Goal: Transaction & Acquisition: Purchase product/service

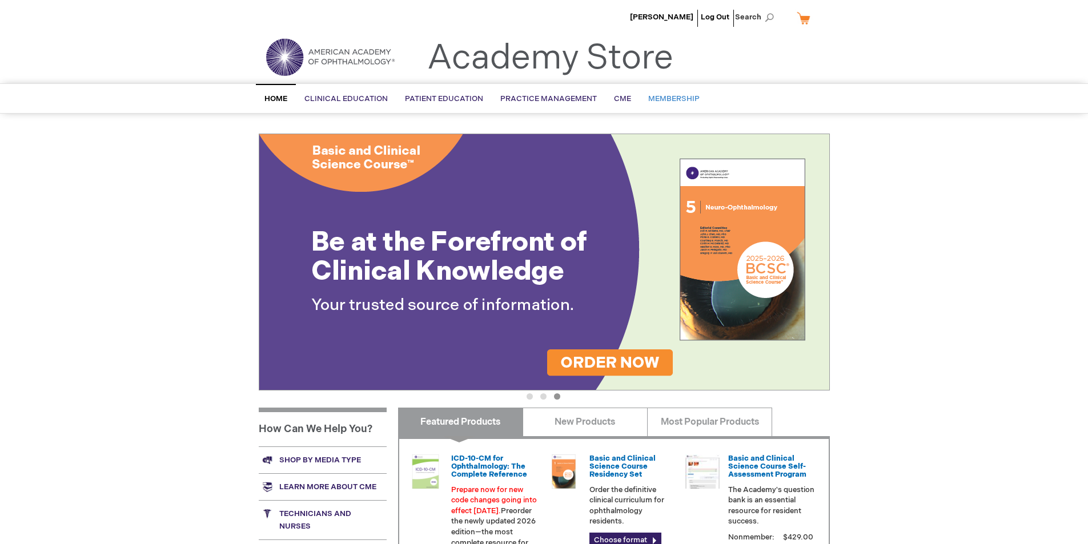
click at [666, 99] on span "Membership" at bounding box center [673, 98] width 51 height 9
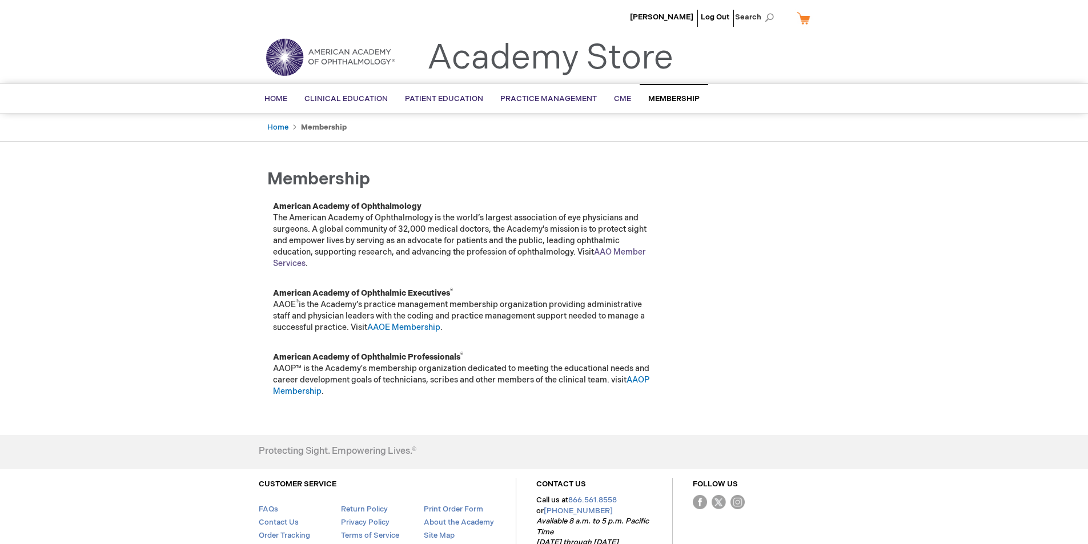
click at [628, 249] on link "AAO Member Services" at bounding box center [459, 257] width 373 height 21
click at [655, 98] on span "Membership" at bounding box center [673, 98] width 51 height 9
click at [633, 251] on link "AAO Member Services" at bounding box center [459, 257] width 373 height 21
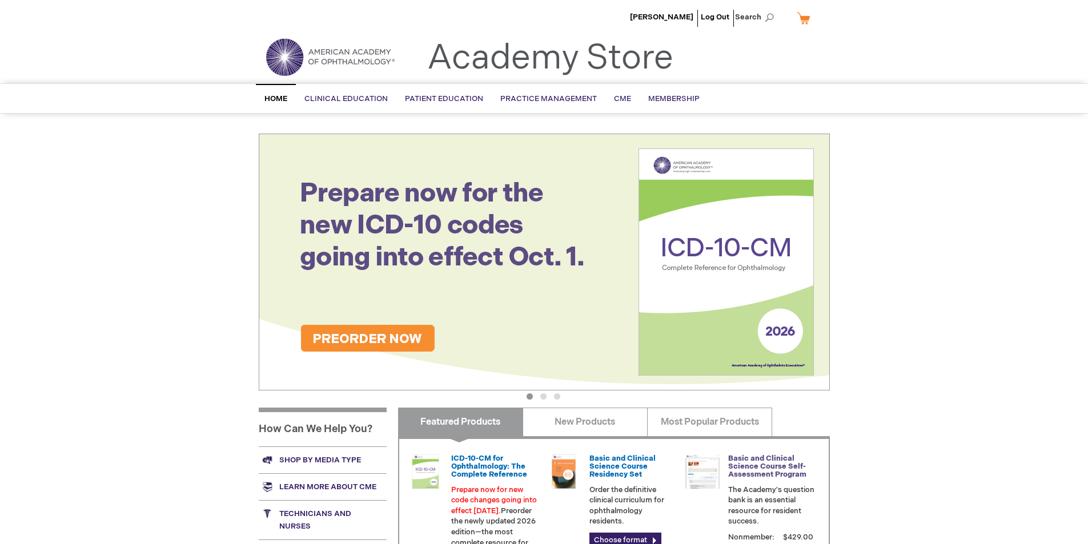
click at [781, 474] on link "Basic and Clinical Science Course Self-Assessment Program" at bounding box center [767, 467] width 78 height 26
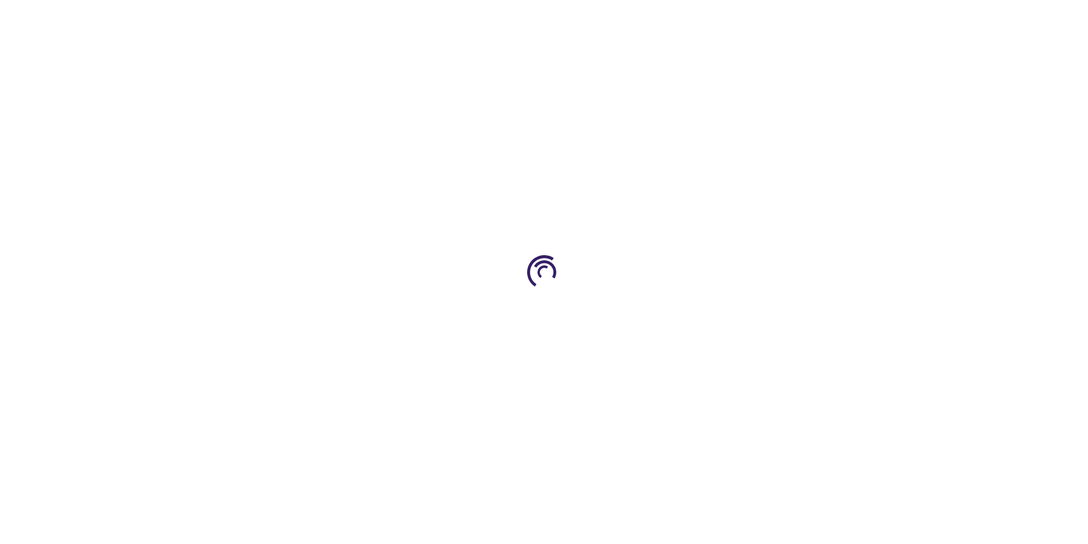
type input "1"
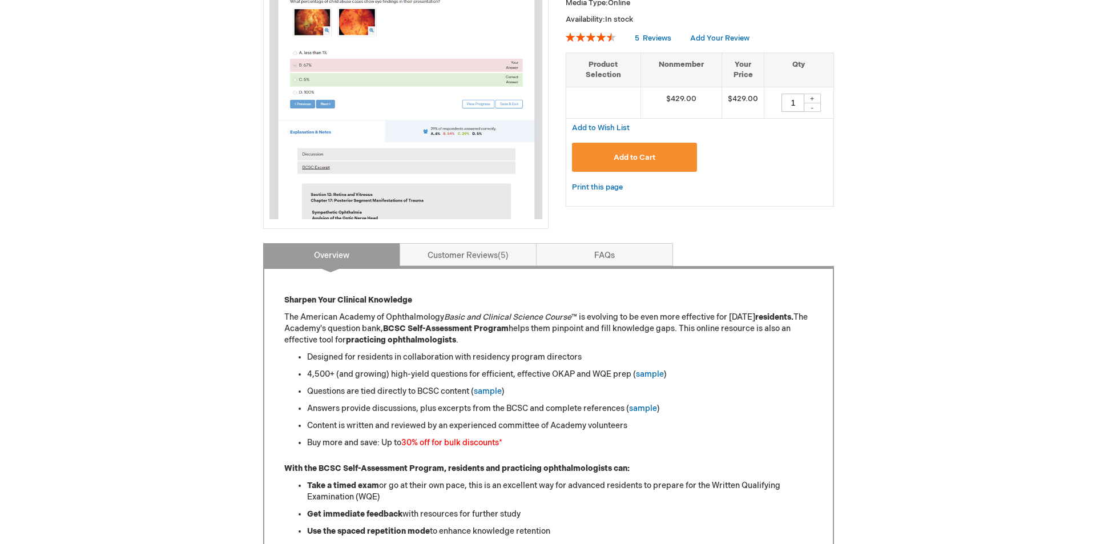
scroll to position [228, 0]
click at [614, 160] on span "Add to Cart" at bounding box center [630, 158] width 42 height 9
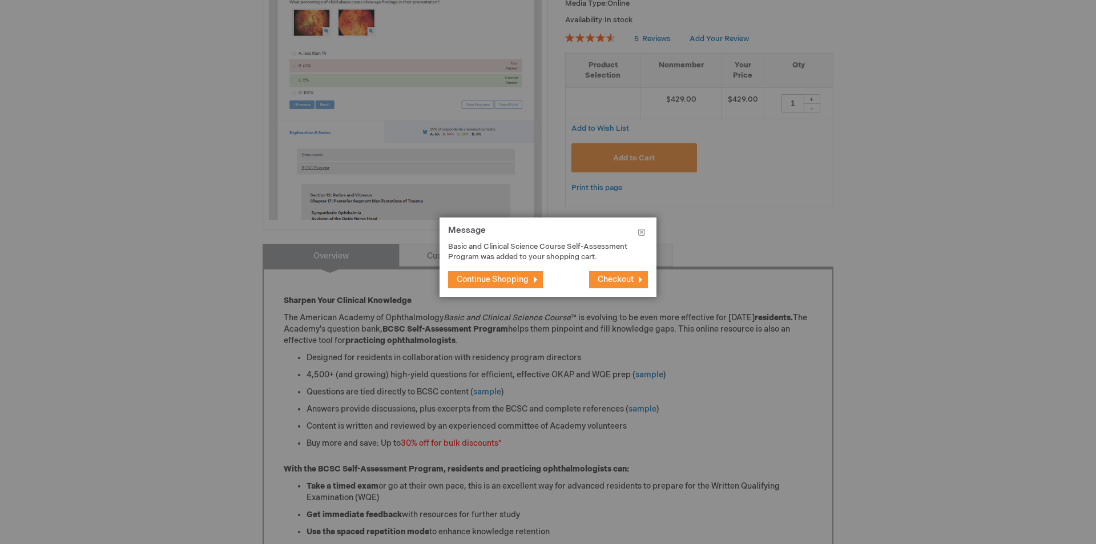
click at [607, 280] on span "Checkout" at bounding box center [616, 280] width 36 height 10
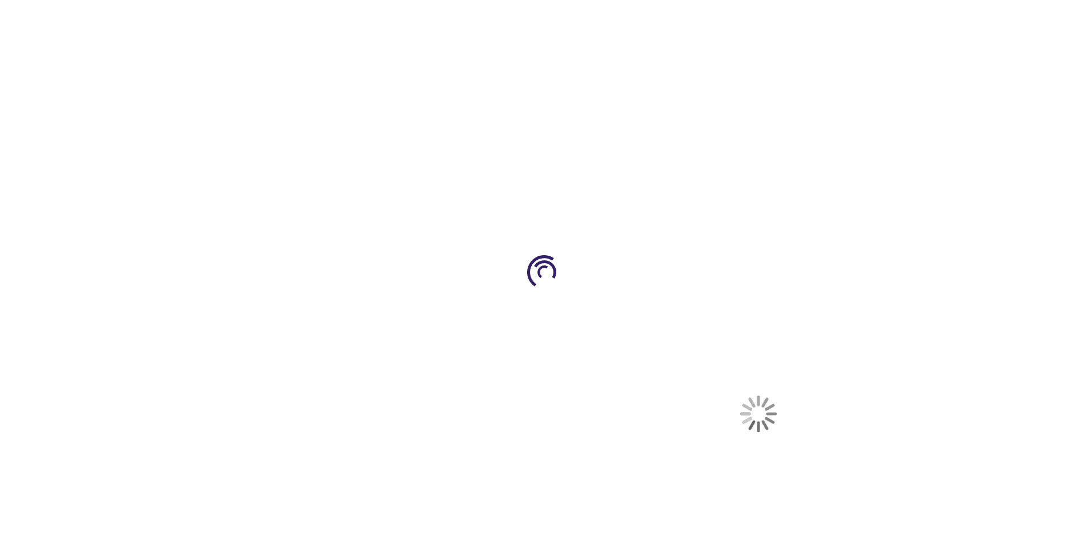
select select "US"
select select "23"
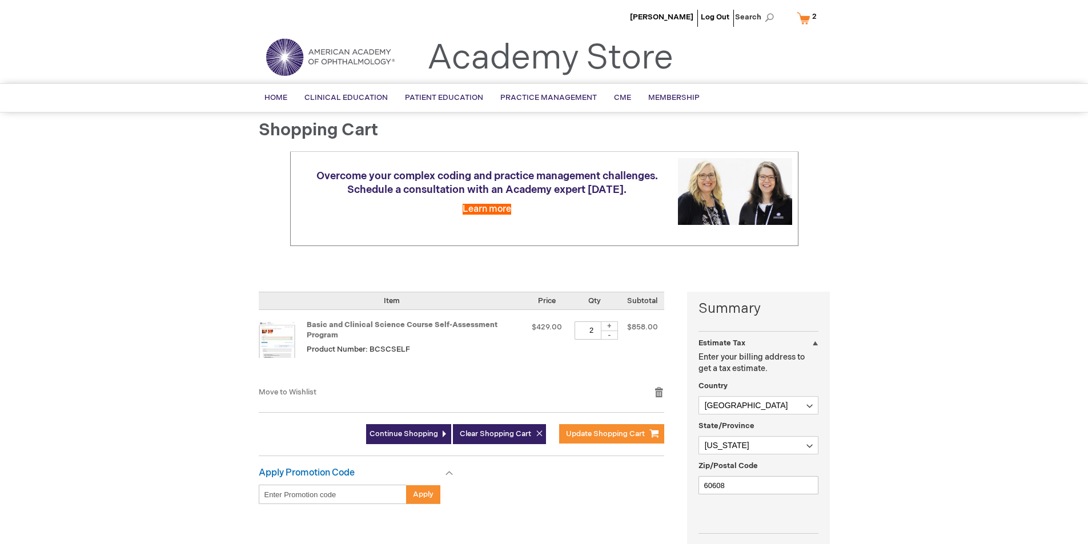
click at [609, 335] on div "-" at bounding box center [609, 335] width 17 height 9
type input "1"
click at [578, 434] on span "Update Shopping Cart" at bounding box center [605, 433] width 79 height 9
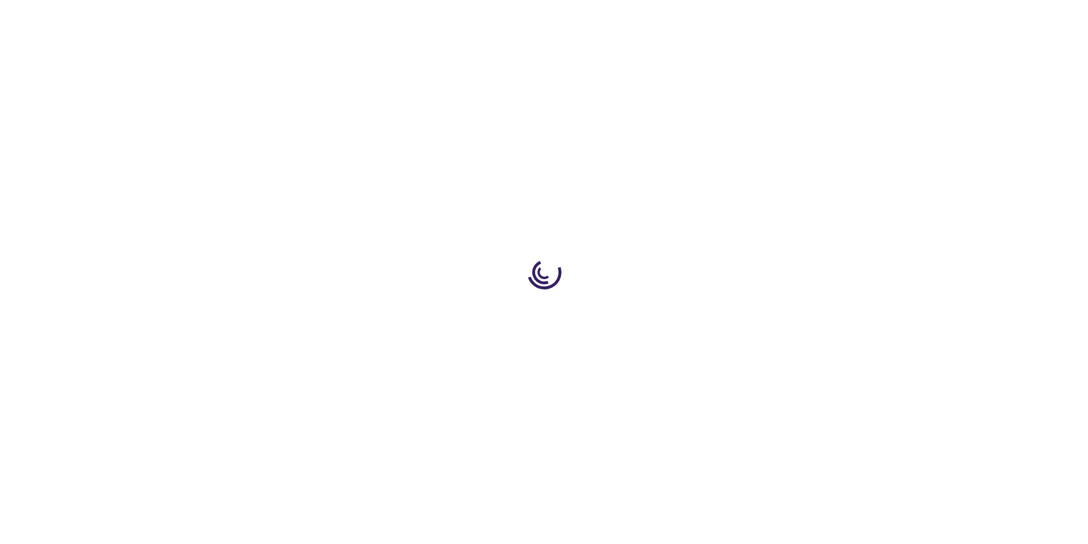
select select "US"
select select "23"
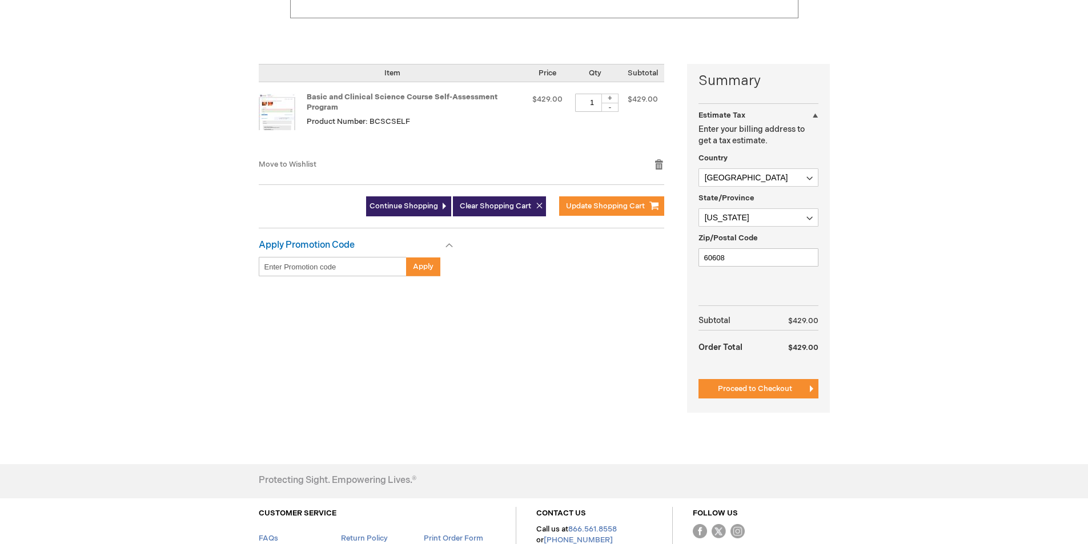
scroll to position [228, 0]
drag, startPoint x: 716, startPoint y: 256, endPoint x: 744, endPoint y: 256, distance: 28.0
click at [744, 256] on input "60608" at bounding box center [758, 257] width 120 height 18
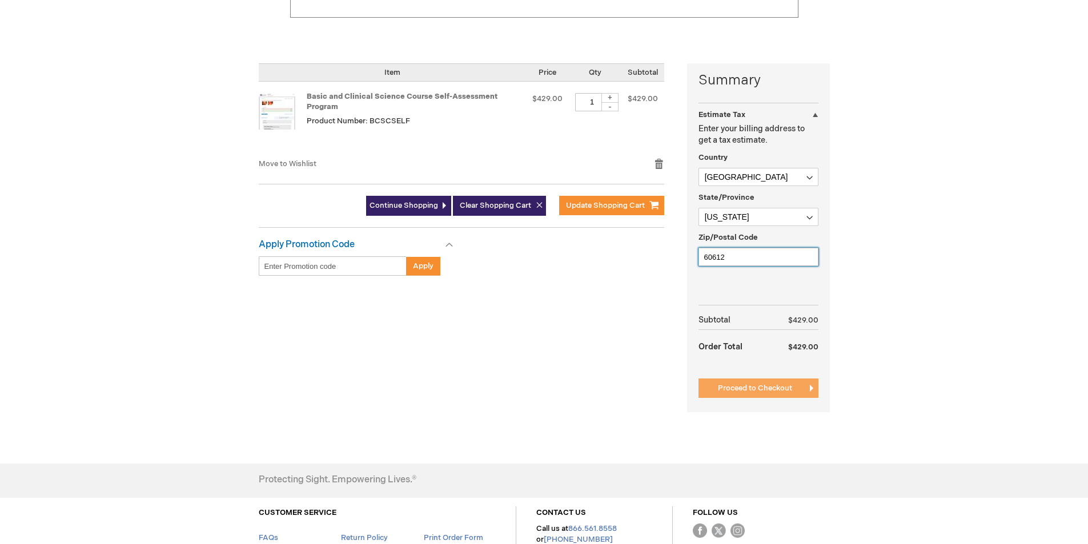
type input "60612"
click at [772, 393] on span "Proceed to Checkout" at bounding box center [755, 388] width 74 height 9
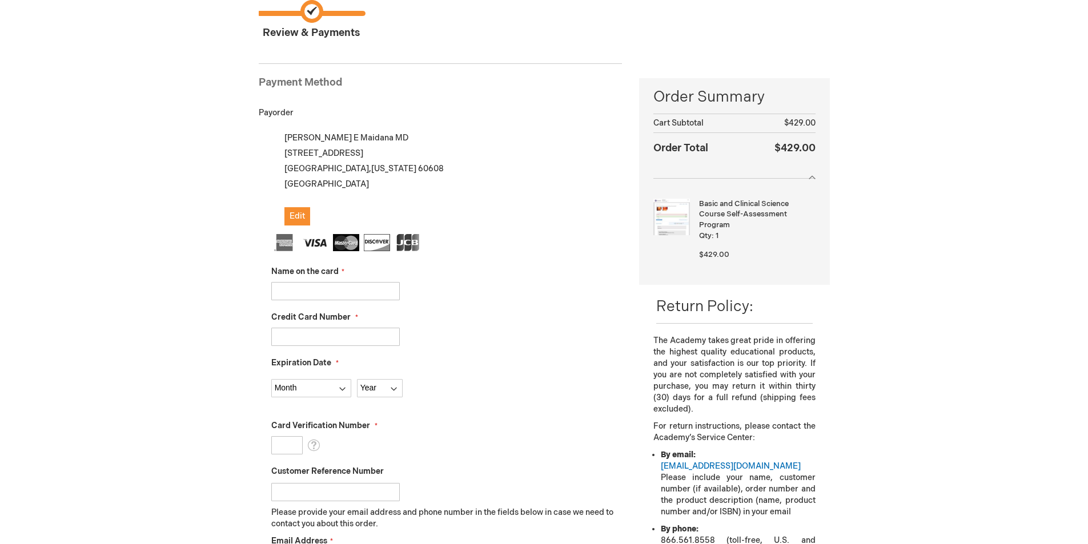
click at [330, 281] on div "Name on the card" at bounding box center [446, 283] width 351 height 34
click at [331, 287] on input "Name on the card" at bounding box center [335, 291] width 128 height 18
click at [303, 216] on span "Edit" at bounding box center [296, 216] width 15 height 10
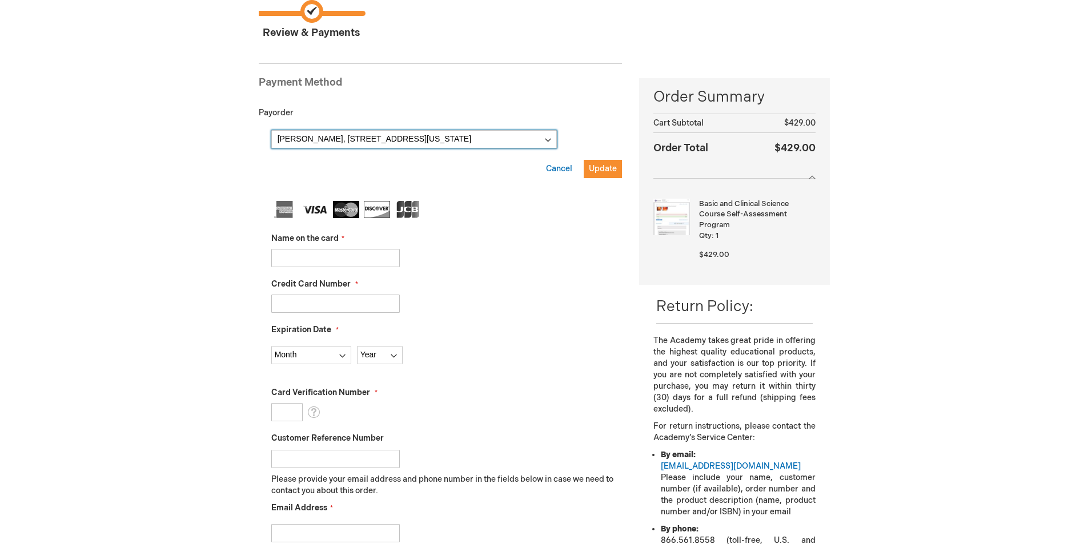
click at [331, 137] on select "Daniel Maidana, 1069 W 14TH PL UNIT 332 , Chicago, Illinois 60608, United State…" at bounding box center [413, 139] width 285 height 18
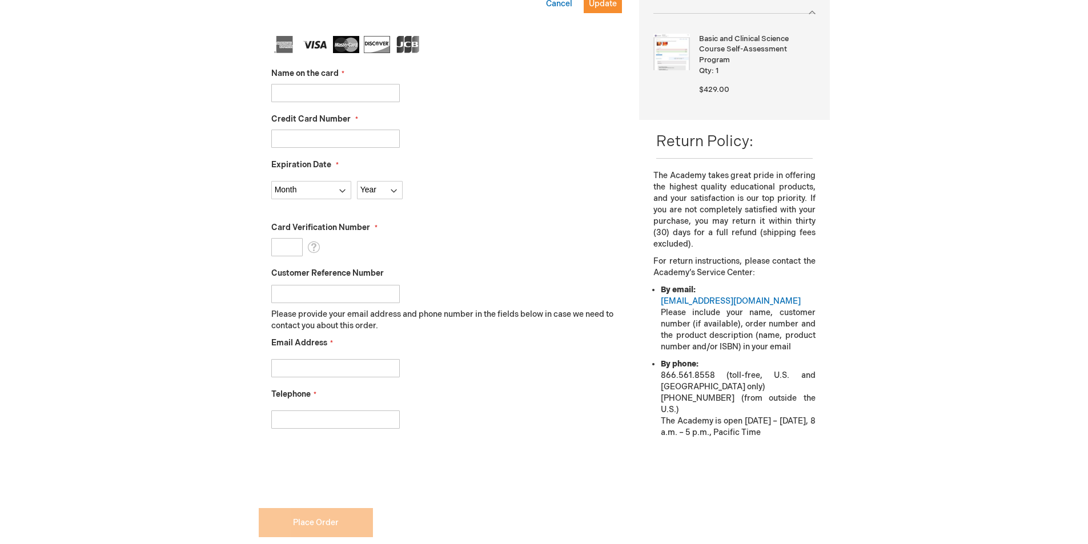
scroll to position [162, 0]
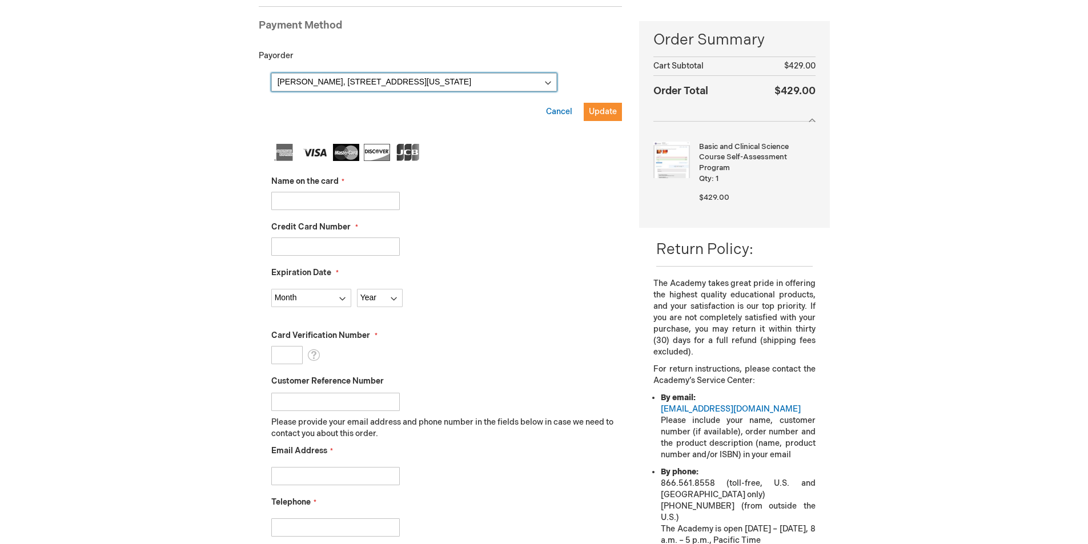
click at [373, 82] on select "Daniel Maidana, 1069 W 14TH PL UNIT 332 , Chicago, Illinois 60608, United State…" at bounding box center [413, 82] width 285 height 18
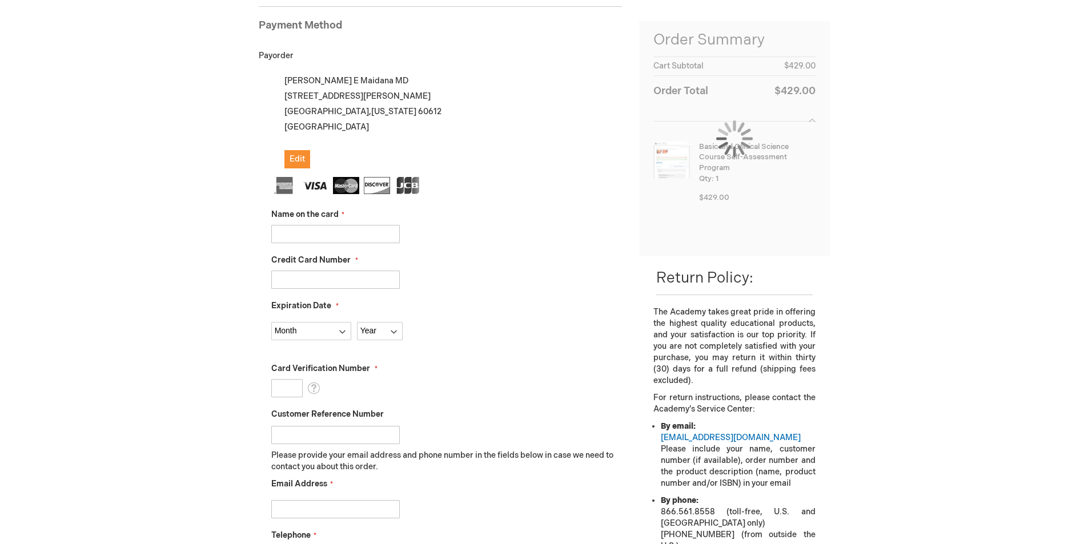
click at [353, 232] on input "Name on the card" at bounding box center [335, 234] width 128 height 18
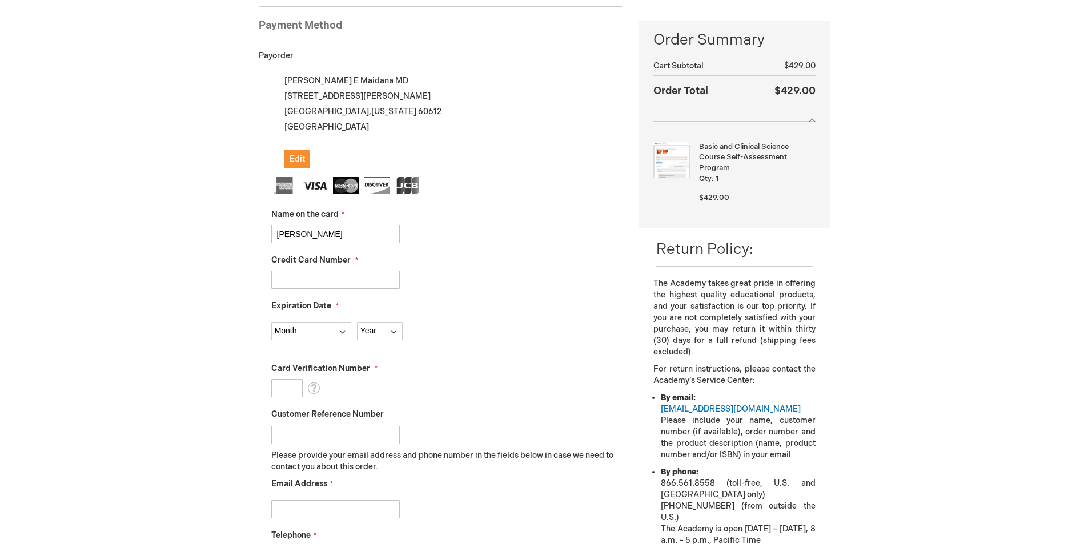
type input "TERESA ELIZAGA"
type input "5405820010834928"
click at [314, 323] on select "Month 01 - January 02 - February 03 - March 04 - April 05 - May 06 - June 07 - …" at bounding box center [311, 331] width 80 height 18
select select "9"
click at [271, 322] on select "Month 01 - January 02 - February 03 - March 04 - April 05 - May 06 - June 07 - …" at bounding box center [311, 331] width 80 height 18
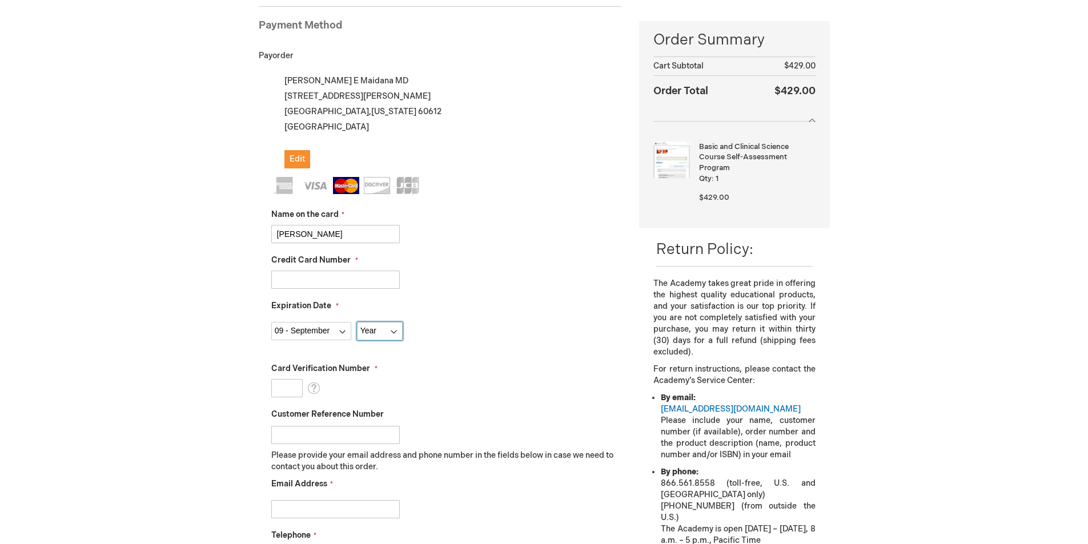
click at [369, 325] on select "Year 2025 2026 2027 2028 2029 2030 2031 2032 2033 2034 2035" at bounding box center [380, 331] width 46 height 18
select select "2028"
click at [357, 322] on select "Year 2025 2026 2027 2028 2029 2030 2031 2032 2033 2034 2035" at bounding box center [380, 331] width 46 height 18
drag, startPoint x: 294, startPoint y: 279, endPoint x: 329, endPoint y: 277, distance: 35.4
click at [329, 277] on input "5405820010834928" at bounding box center [335, 280] width 128 height 18
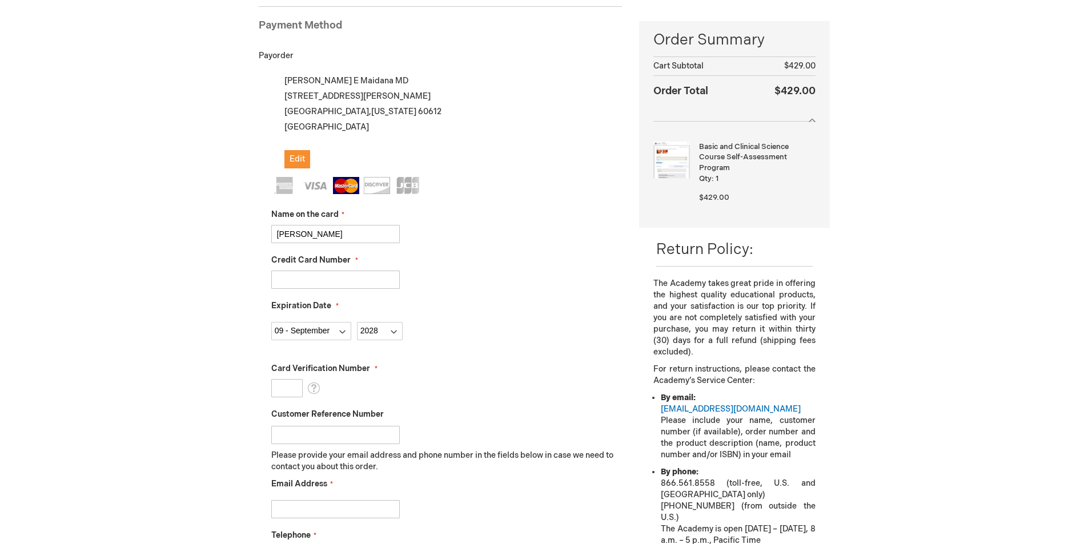
click at [288, 387] on input "Card Verification Number" at bounding box center [286, 388] width 31 height 18
type input "183"
click at [530, 401] on fieldset "Name on the card TERESA ELIZAGA Credit Card Number 5405820010834928 Expiration …" at bounding box center [446, 379] width 351 height 404
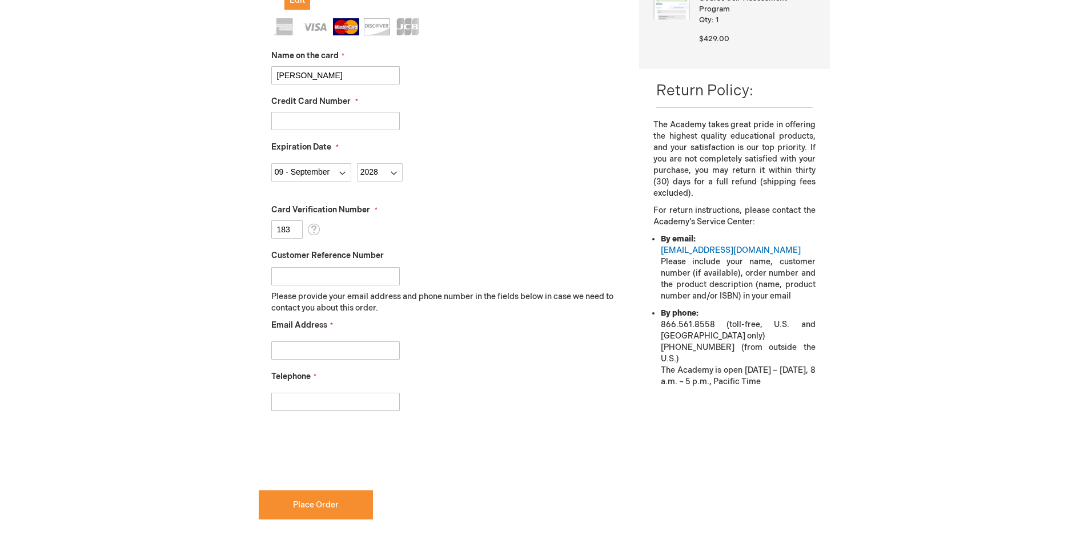
scroll to position [333, 0]
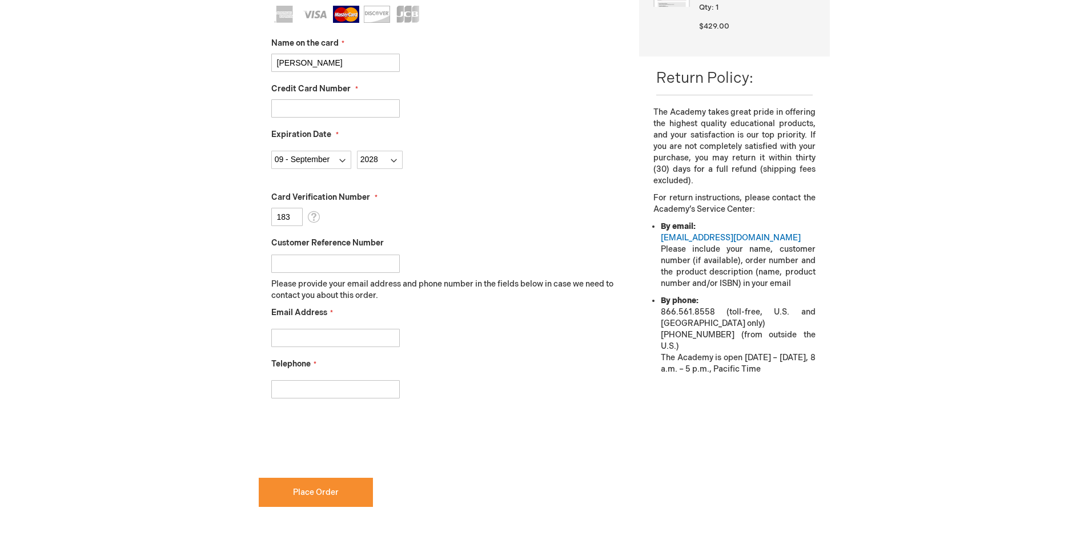
click at [277, 337] on input "Email Address" at bounding box center [335, 338] width 128 height 18
type input "D"
type input "daniel.maidana@gmail.com"
type input "8572599144"
checkbox input "true"
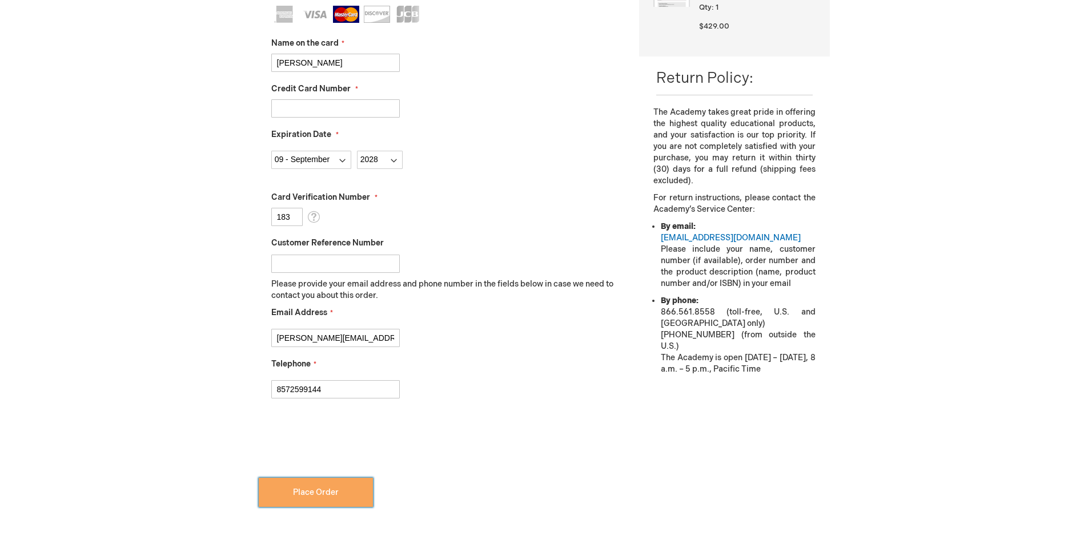
click at [335, 494] on span "Place Order" at bounding box center [316, 493] width 46 height 10
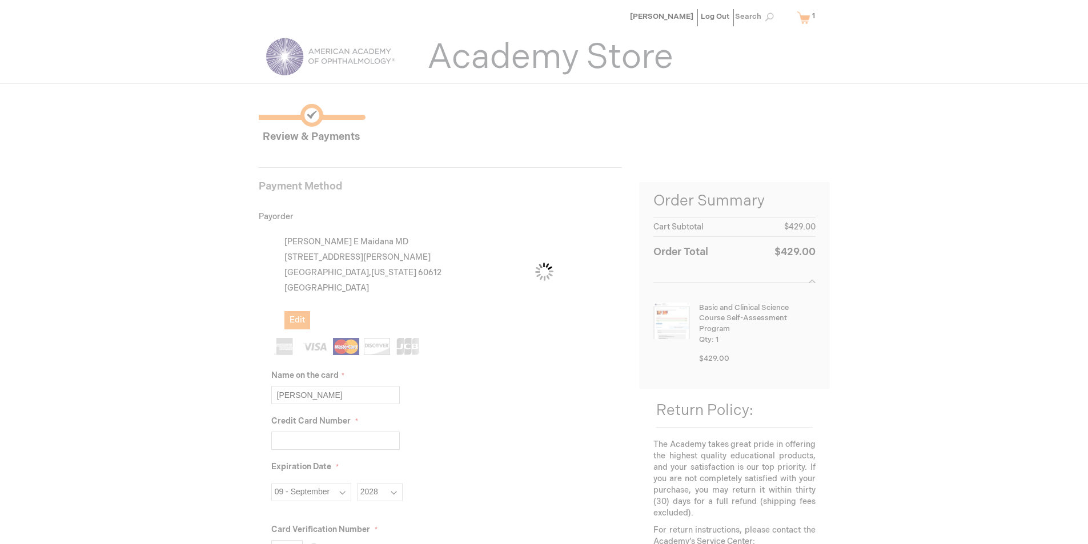
scroll to position [0, 0]
